Goal: Task Accomplishment & Management: Manage account settings

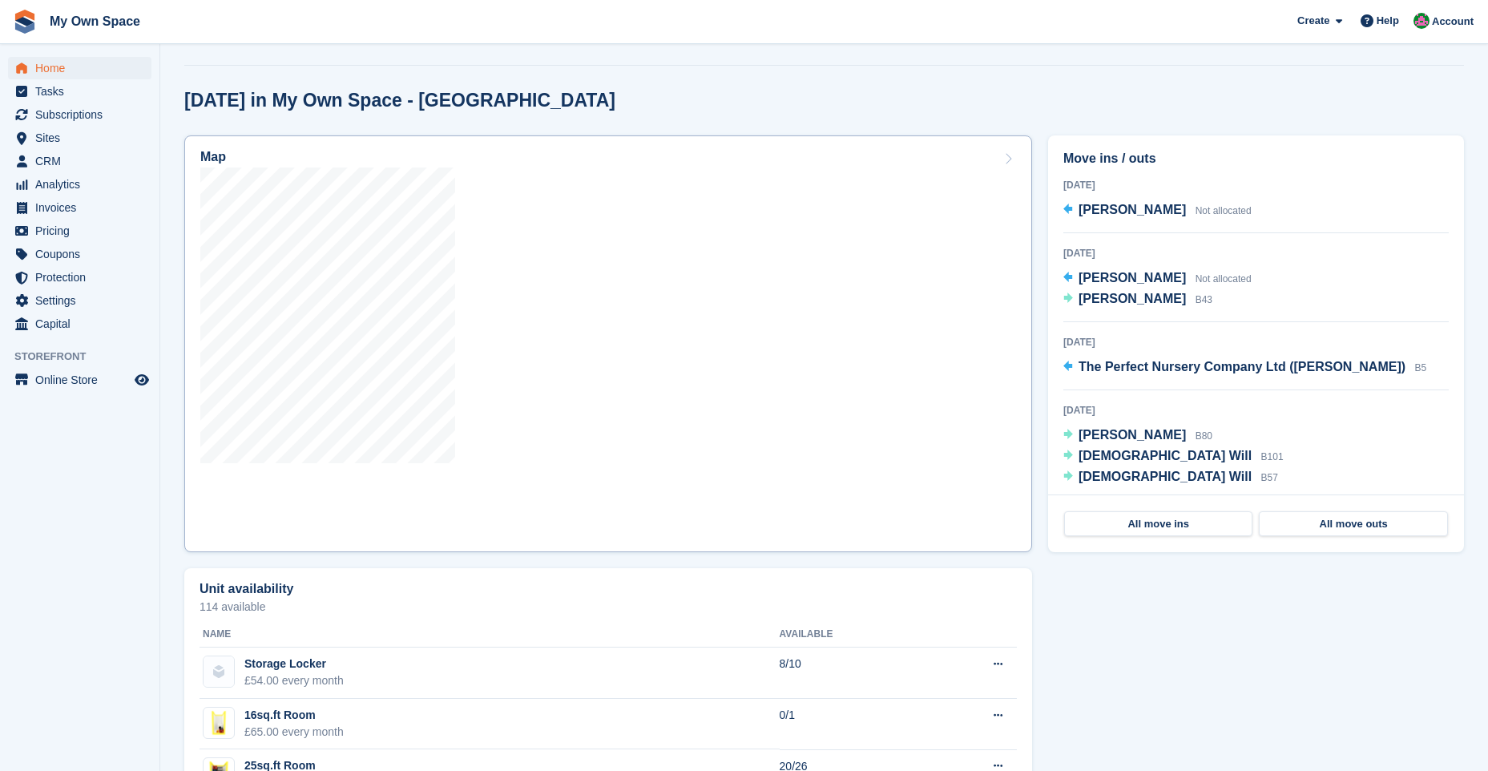
scroll to position [401, 0]
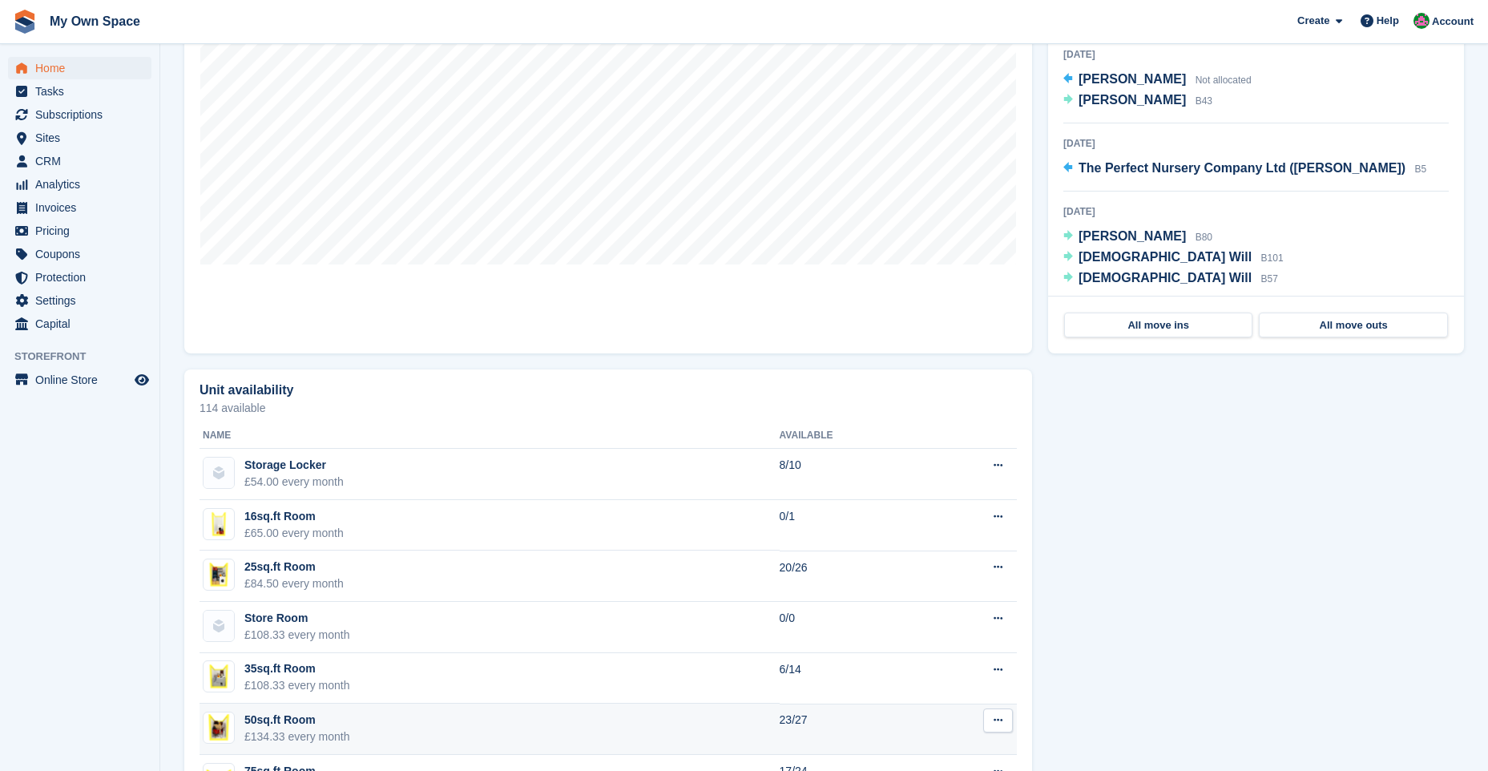
scroll to position [962, 0]
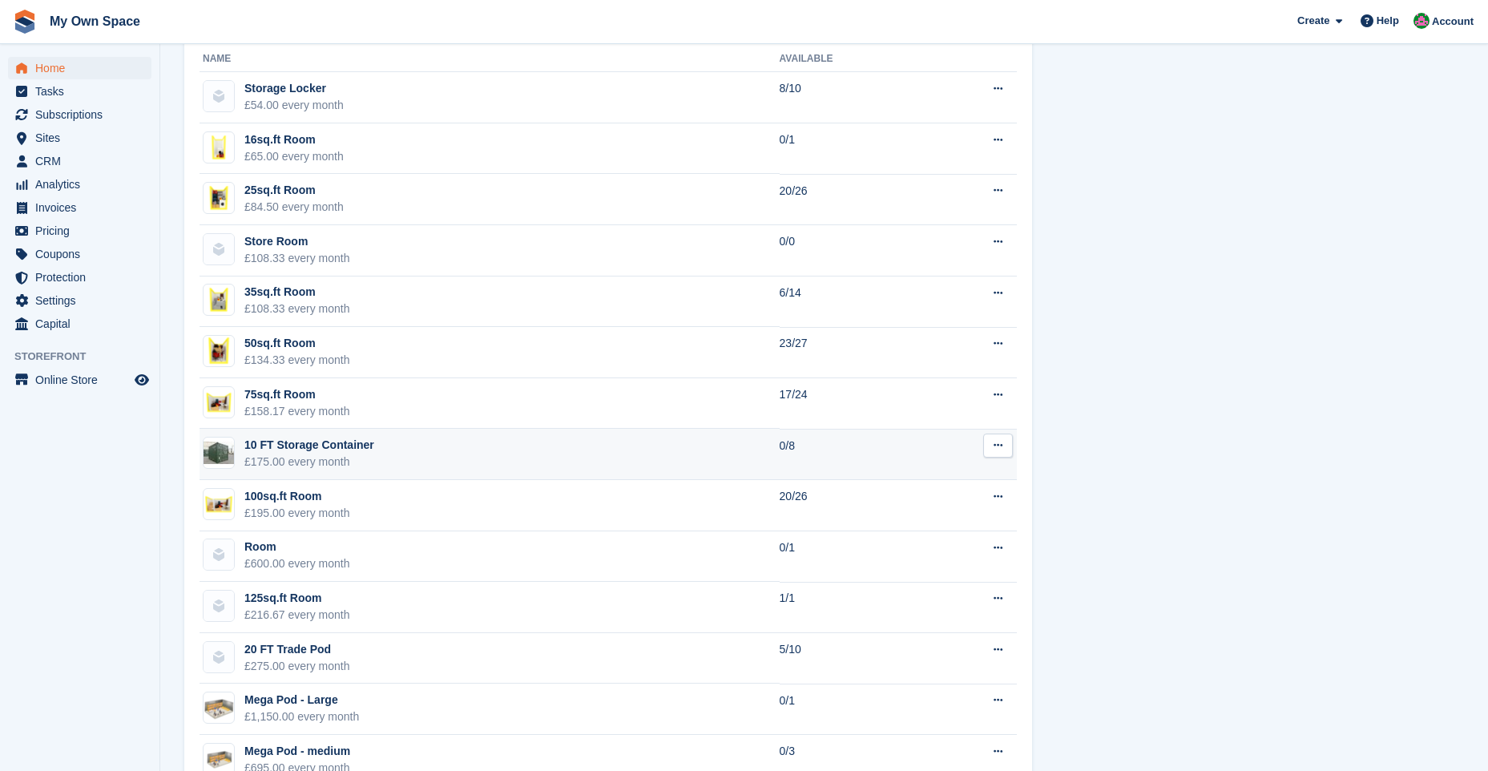
click at [357, 447] on div "10 FT Storage Container" at bounding box center [309, 445] width 130 height 17
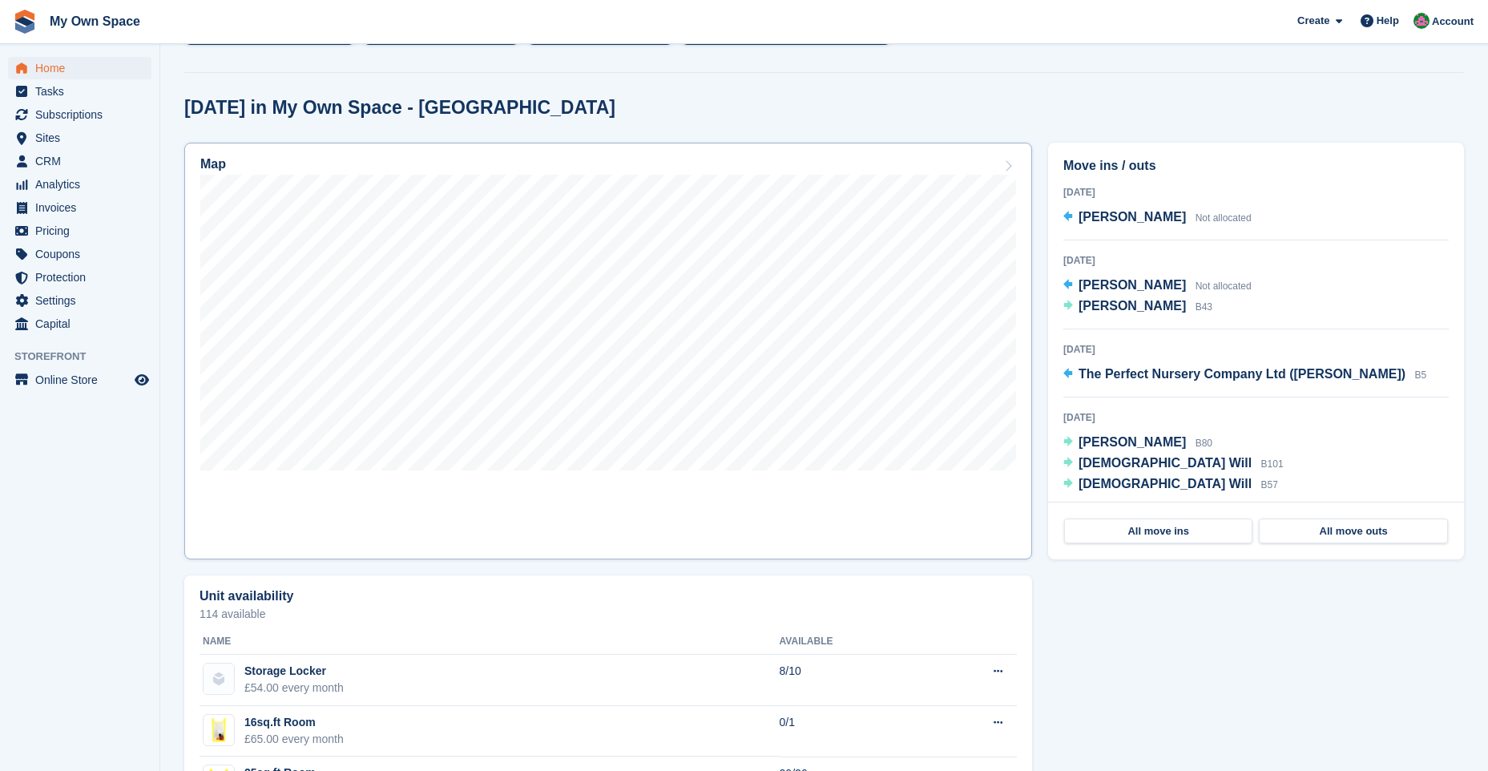
scroll to position [401, 0]
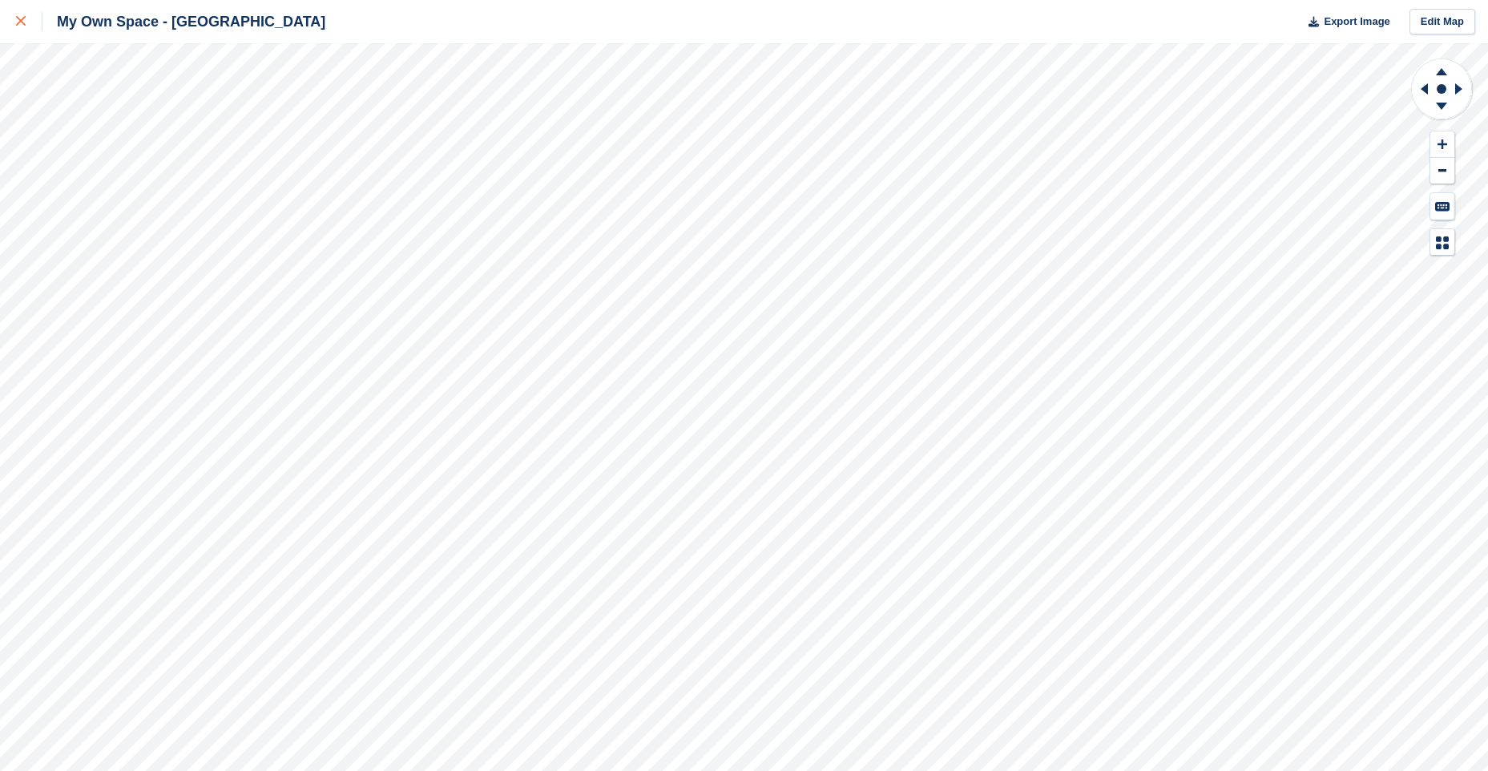
click at [21, 22] on icon at bounding box center [21, 21] width 10 height 10
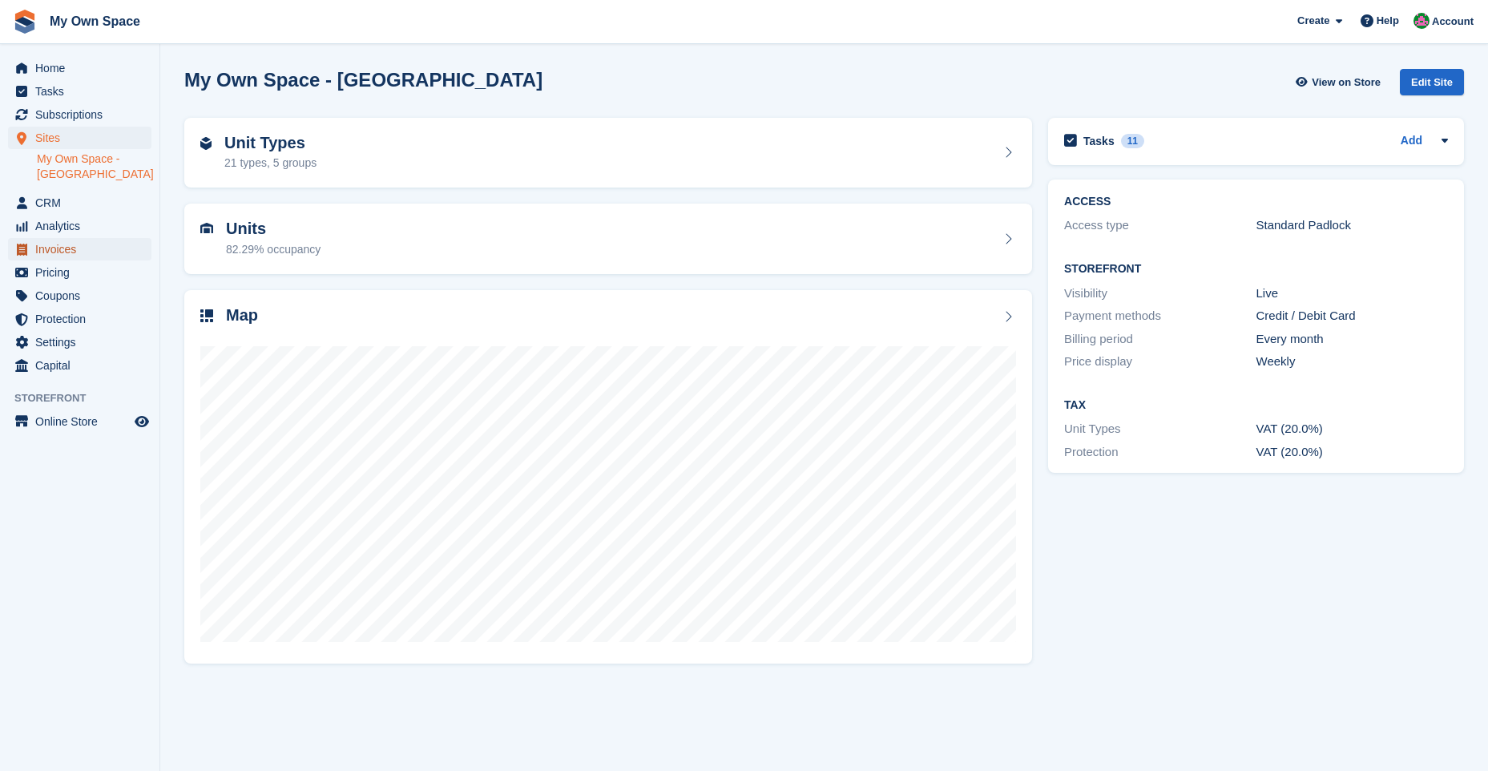
click at [76, 245] on span "Invoices" at bounding box center [83, 249] width 96 height 22
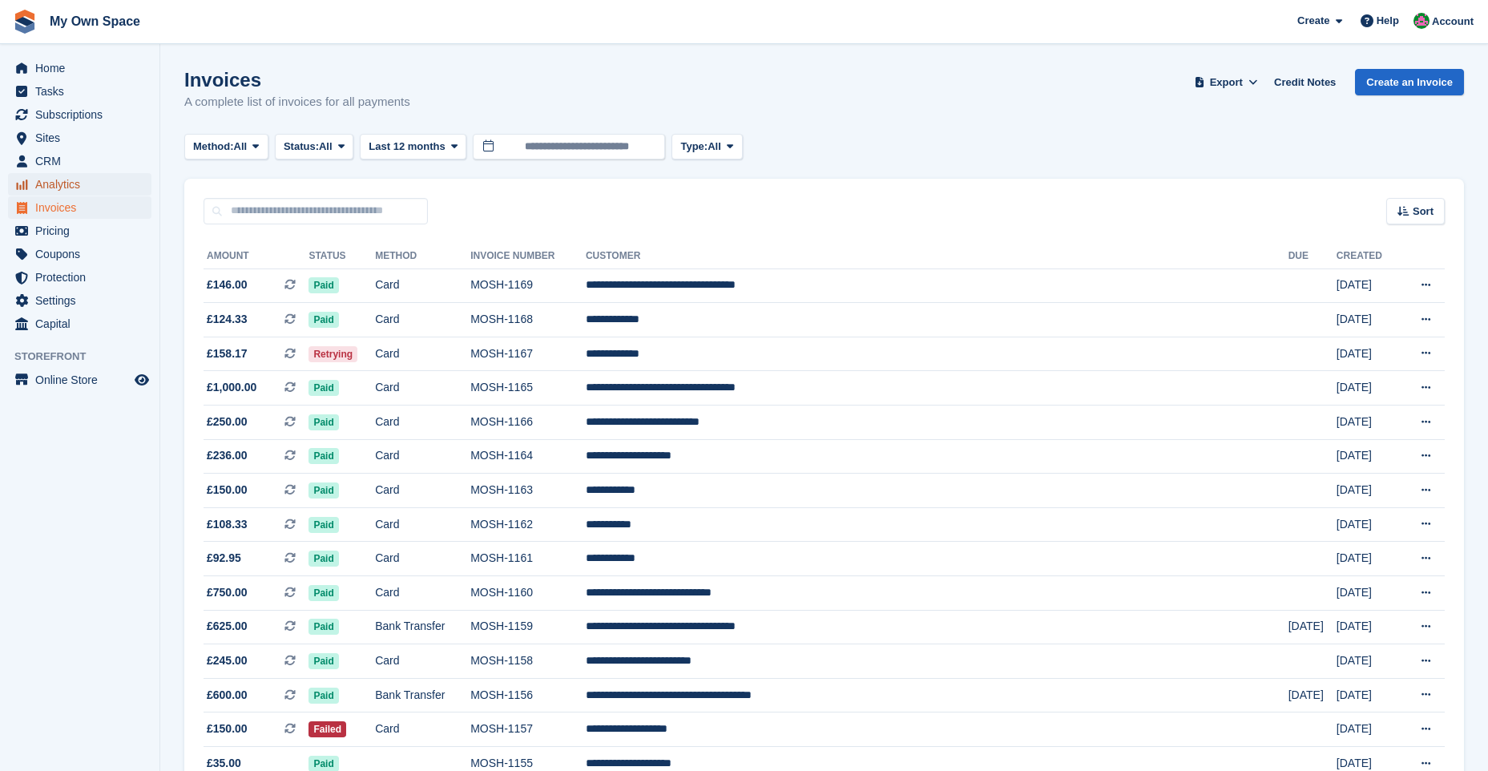
click at [86, 185] on span "Analytics" at bounding box center [83, 184] width 96 height 22
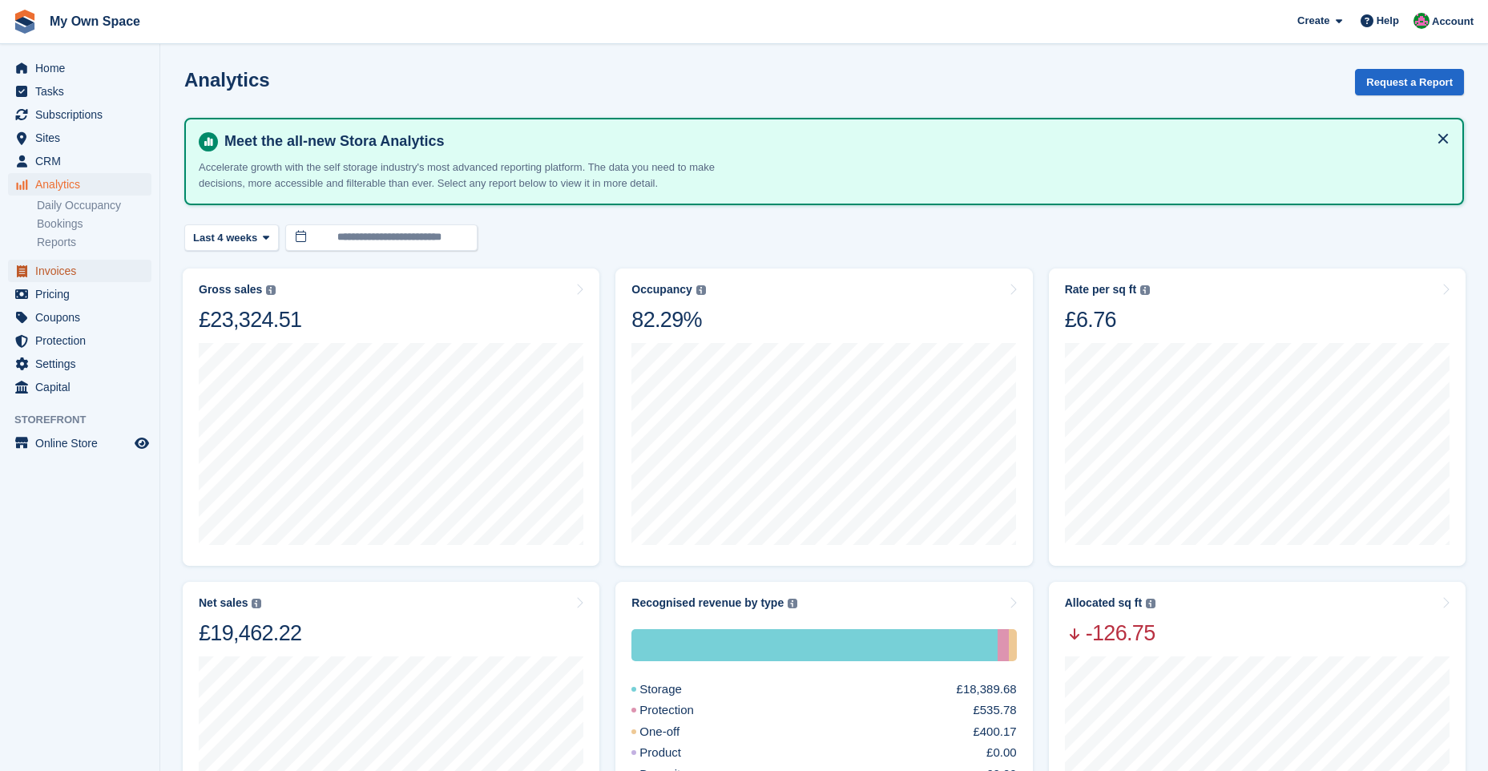
click at [69, 276] on span "Invoices" at bounding box center [83, 271] width 96 height 22
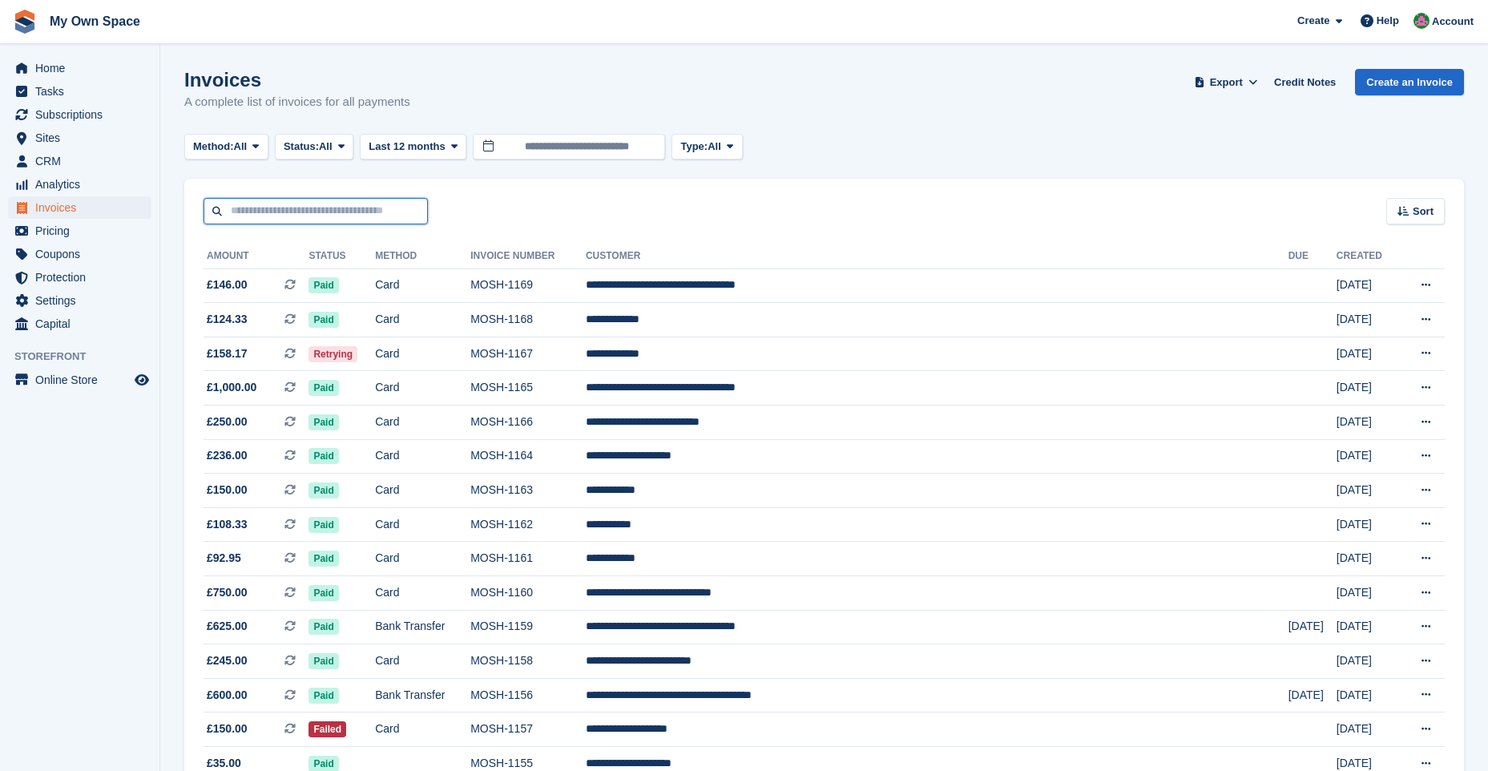
click at [275, 212] on input "text" at bounding box center [316, 211] width 224 height 26
type input "***"
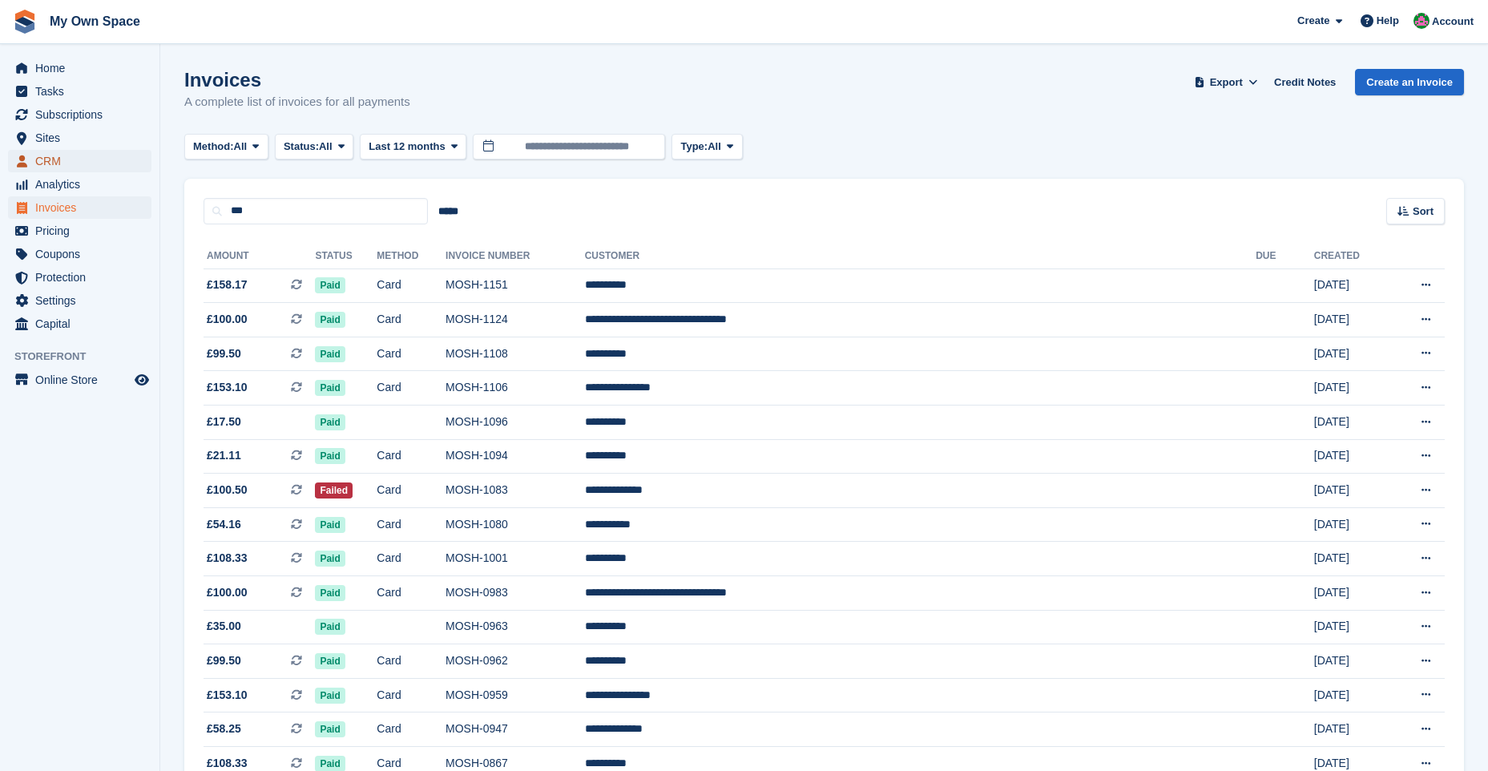
click at [59, 159] on span "CRM" at bounding box center [83, 161] width 96 height 22
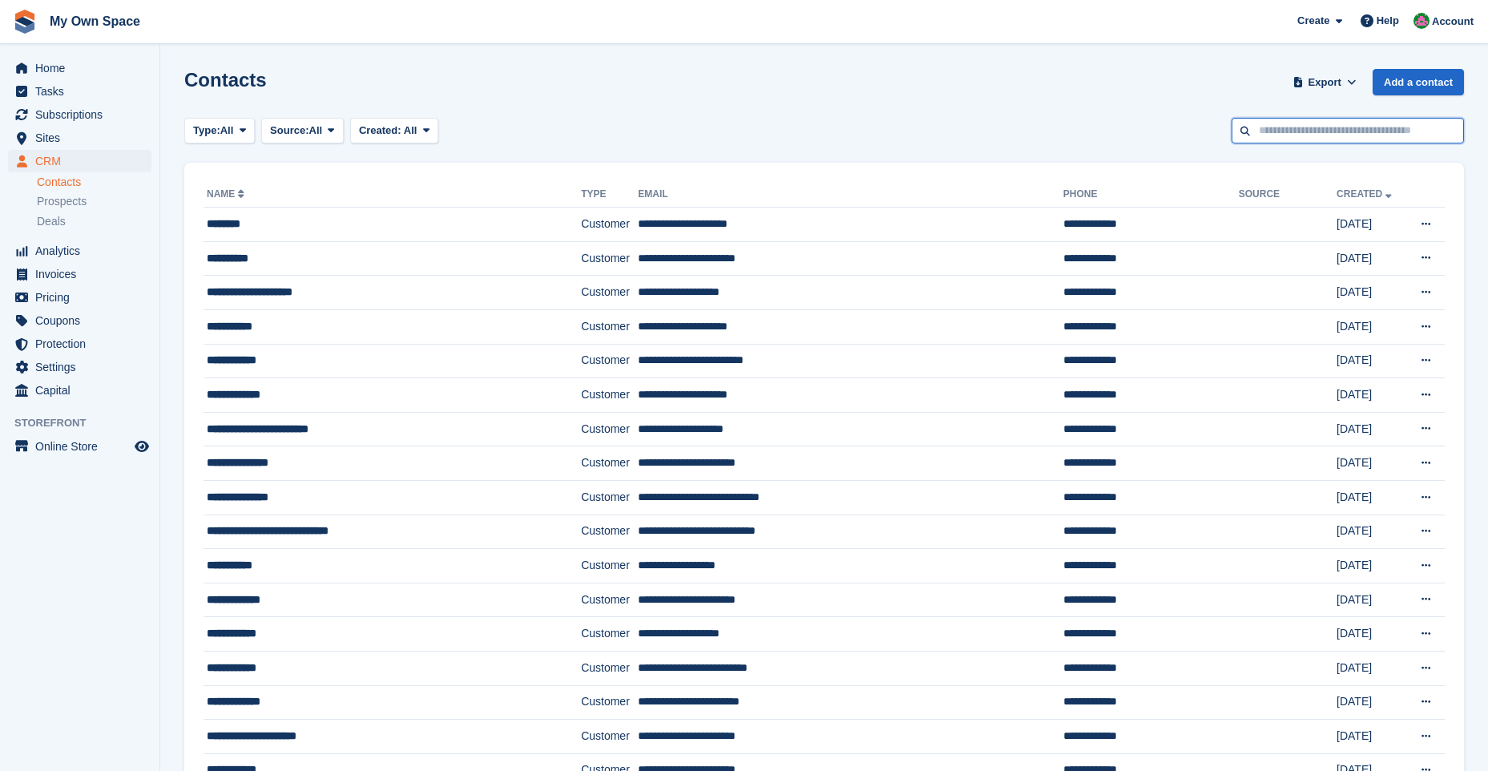
click at [1293, 127] on input "text" at bounding box center [1348, 131] width 232 height 26
type input "***"
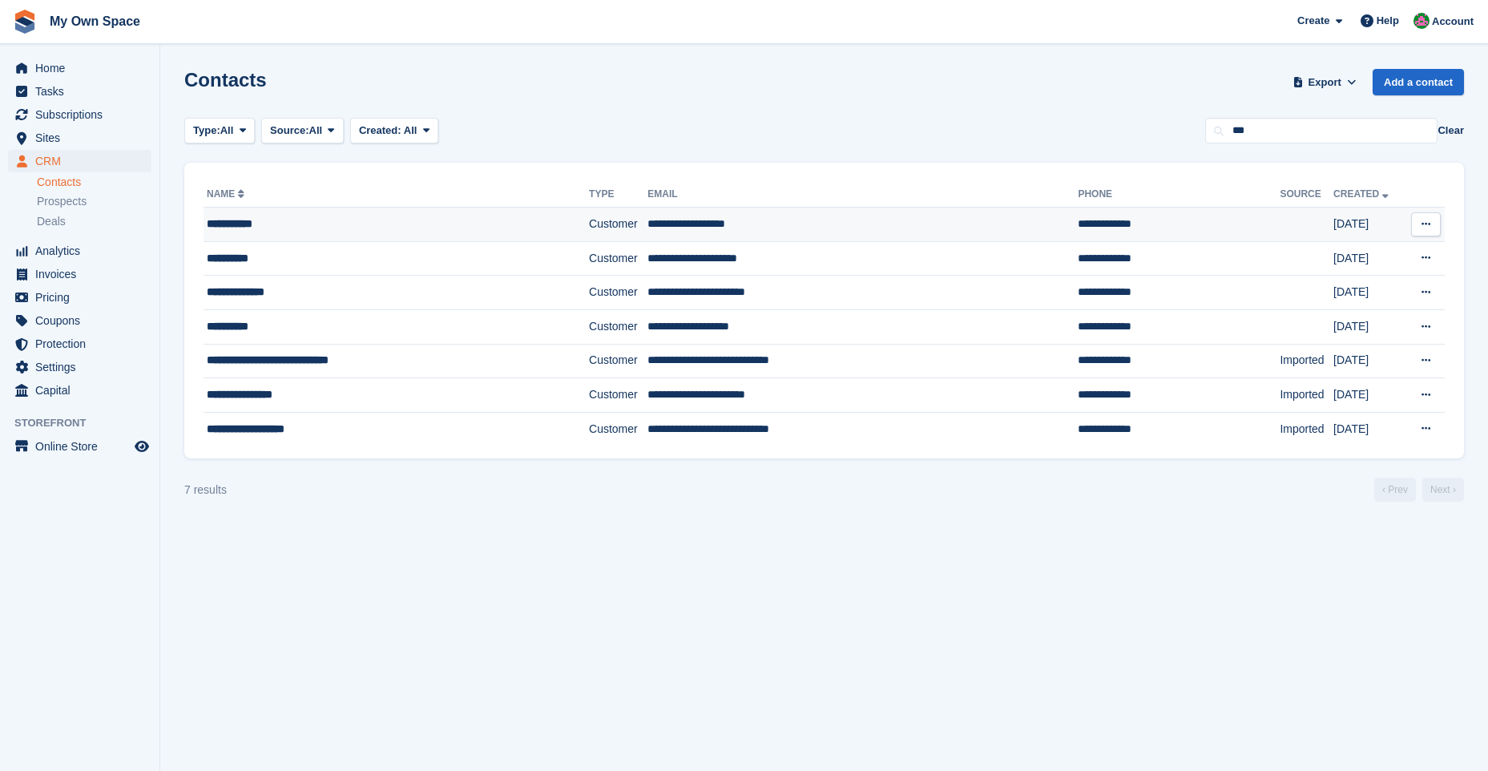
click at [420, 224] on div "**********" at bounding box center [365, 224] width 316 height 17
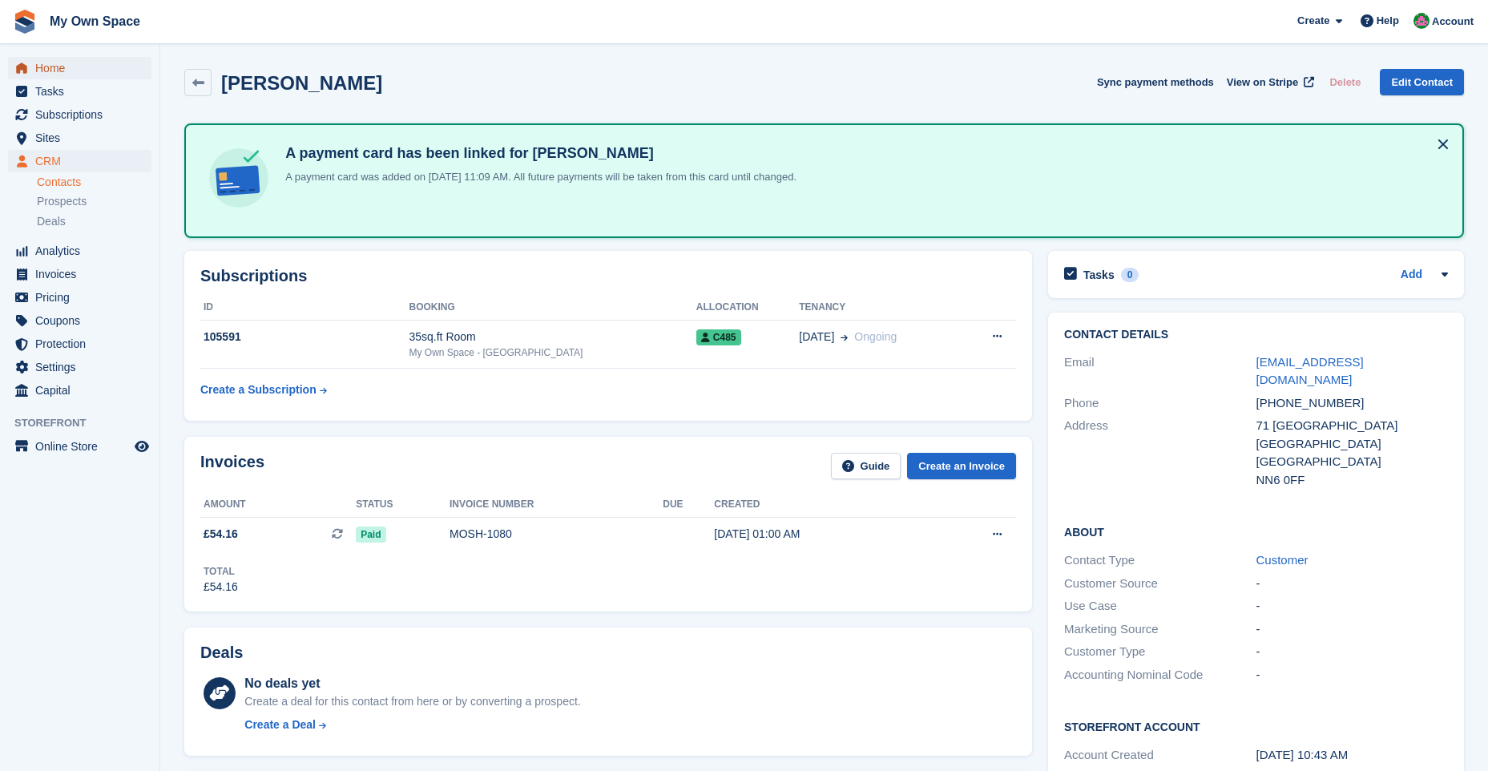
click at [77, 67] on span "Home" at bounding box center [83, 68] width 96 height 22
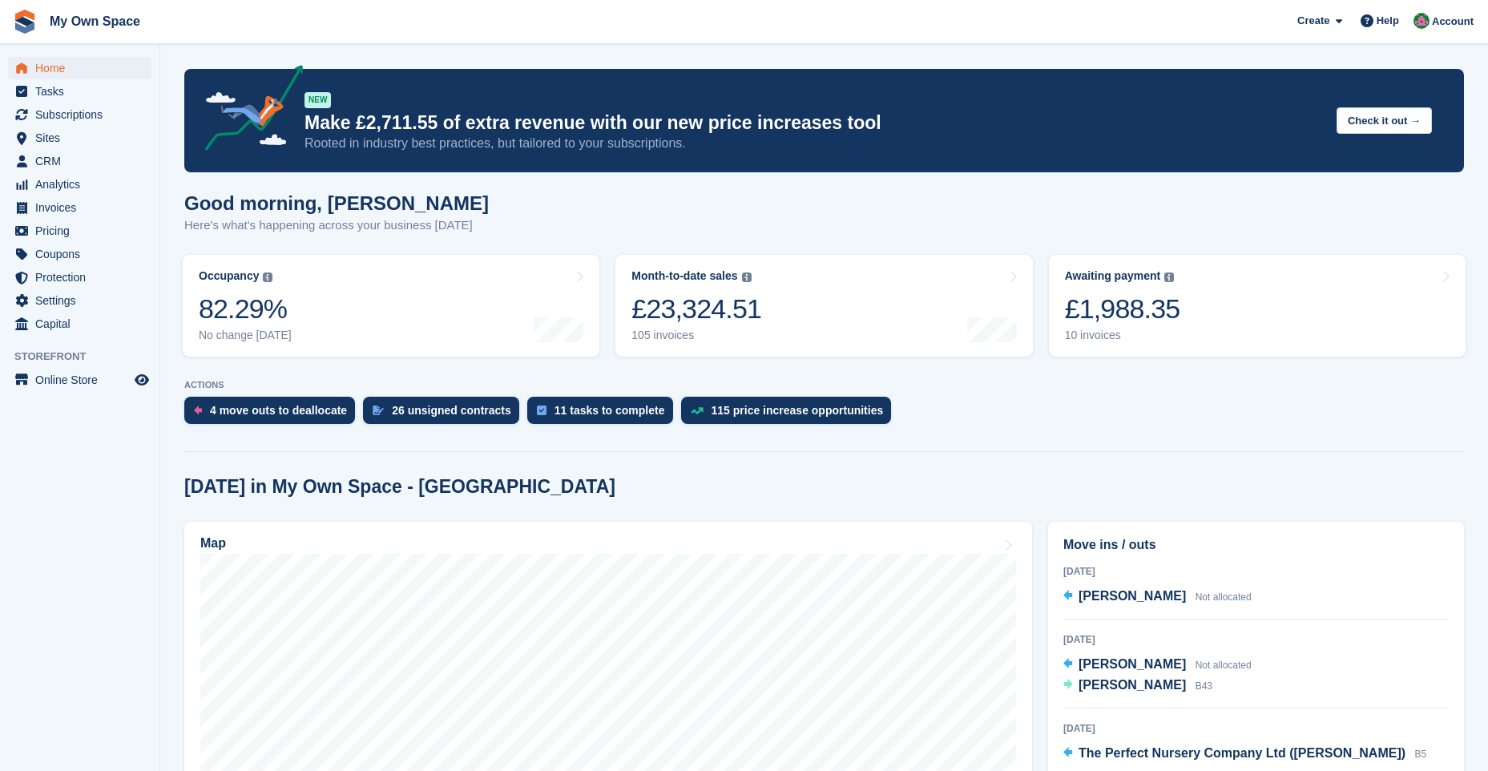
scroll to position [240, 0]
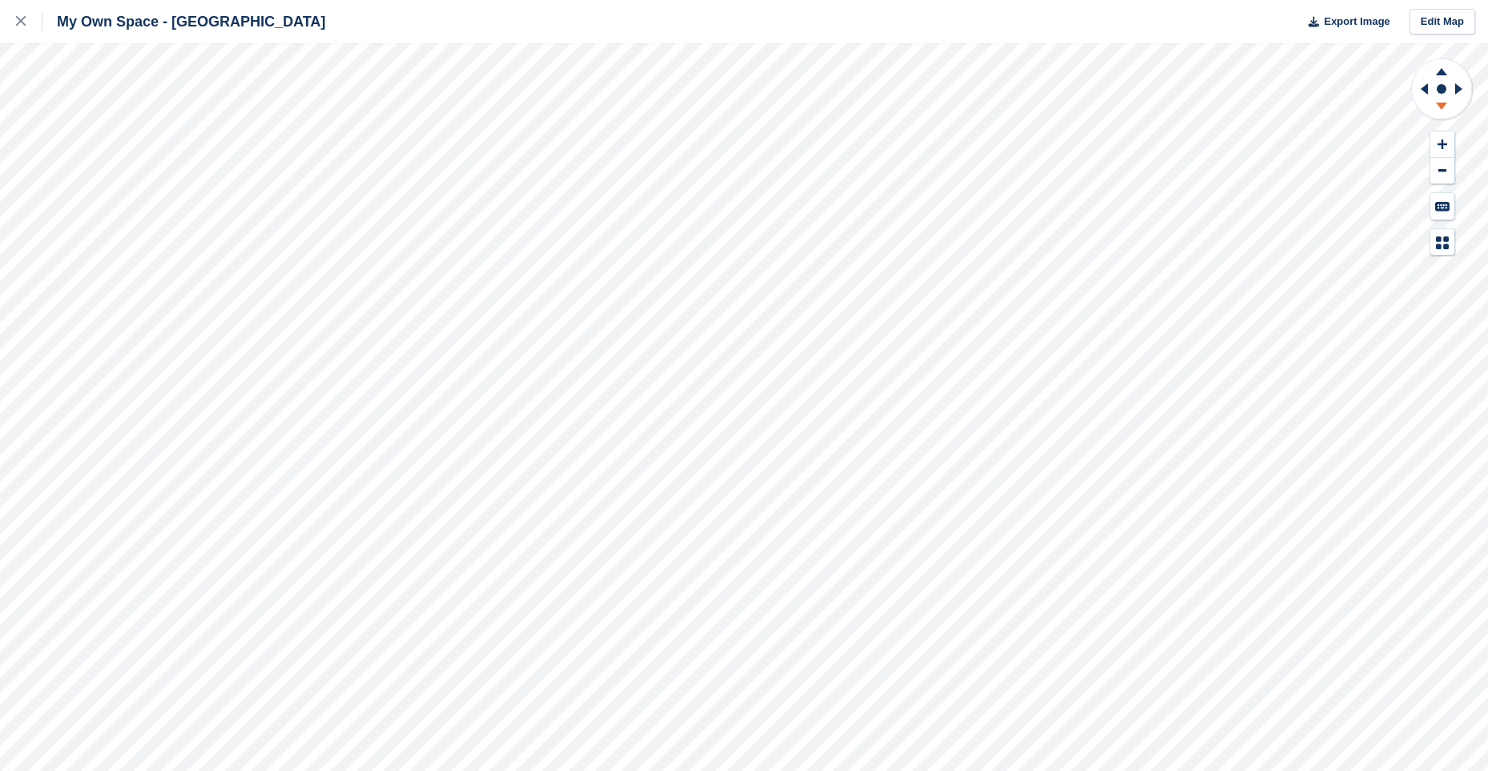
click at [1444, 105] on icon at bounding box center [1441, 106] width 11 height 7
click at [1444, 104] on icon at bounding box center [1441, 106] width 11 height 7
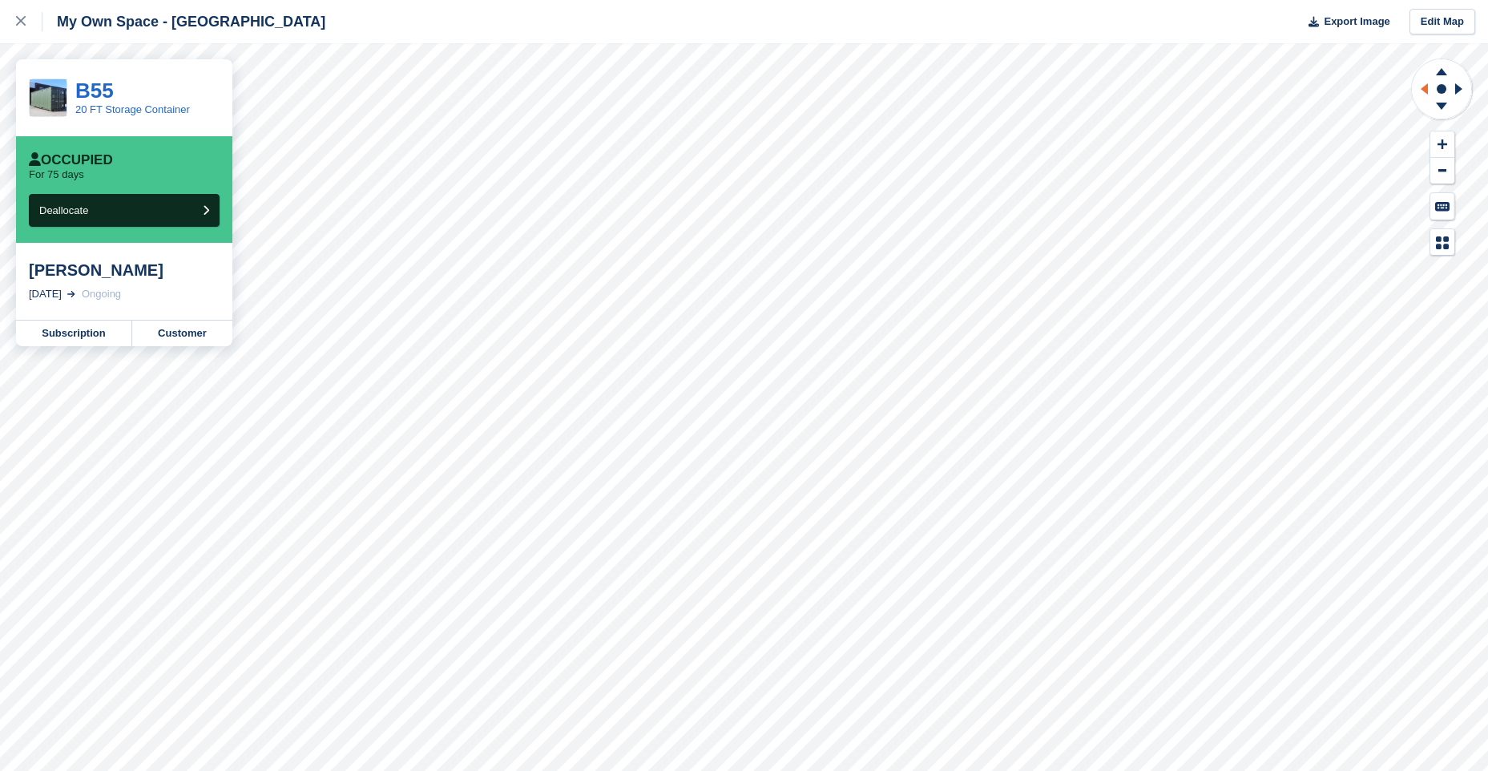
click at [1417, 85] on icon at bounding box center [1422, 89] width 20 height 42
